Goal: Information Seeking & Learning: Learn about a topic

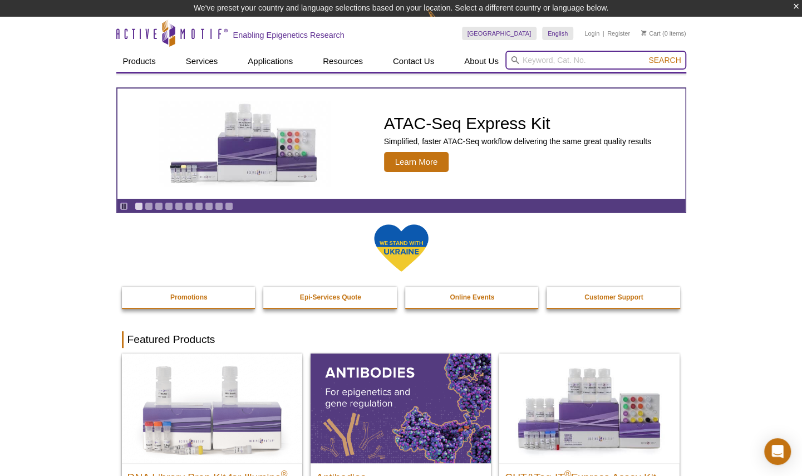
click at [546, 58] on input "search" at bounding box center [595, 60] width 181 height 19
paste input "H3K27ac"
type input "H3K27ac"
click at [645, 55] on button "Search" at bounding box center [664, 60] width 39 height 10
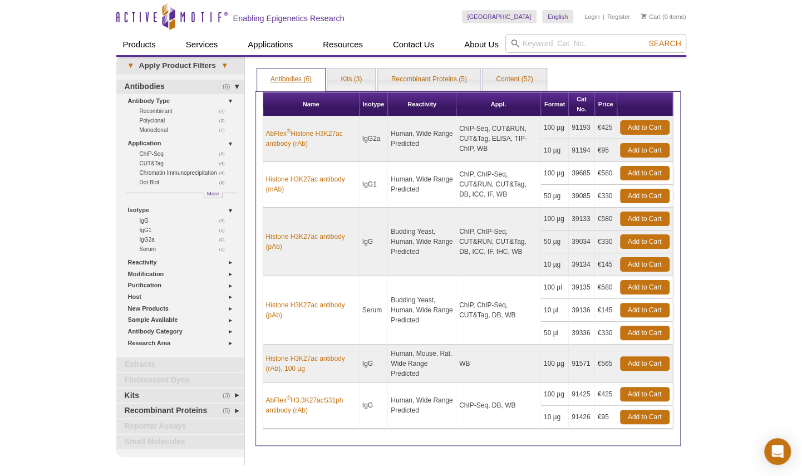
click at [283, 82] on link "Antibodies (6)" at bounding box center [291, 79] width 68 height 22
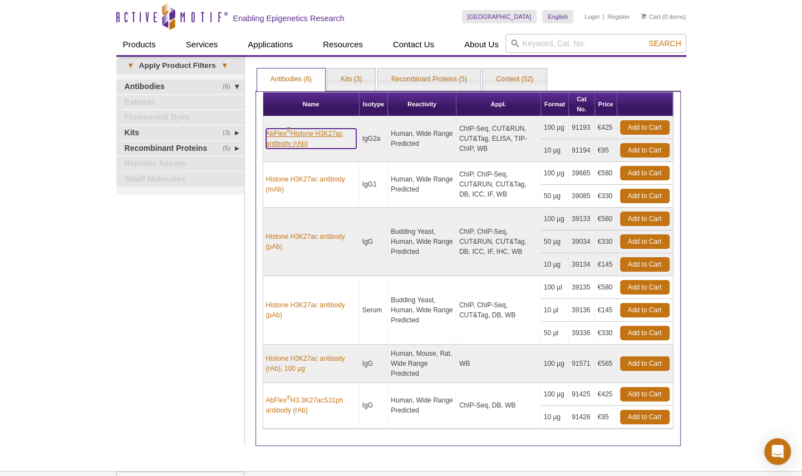
click at [285, 145] on link "AbFlex ® Histone H3K27ac antibody (rAb)" at bounding box center [311, 139] width 90 height 20
